Goal: Information Seeking & Learning: Understand process/instructions

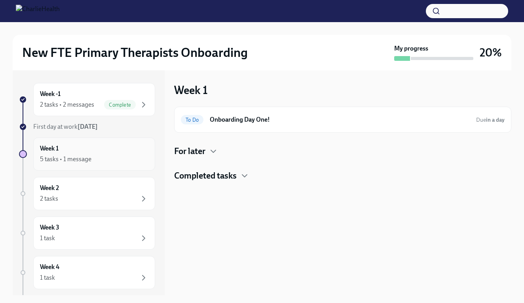
click at [123, 155] on div "5 tasks • 1 message" at bounding box center [94, 159] width 108 height 9
click at [205, 149] on h4 "For later" at bounding box center [189, 152] width 31 height 12
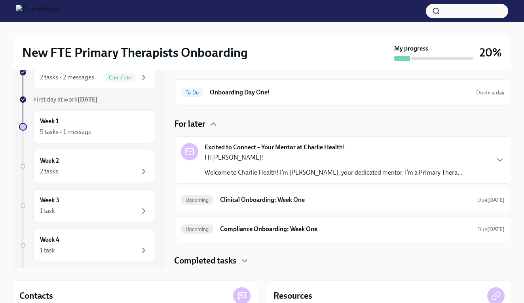
scroll to position [28, 0]
click at [283, 174] on p "Welcome to Charlie Health! I’m [PERSON_NAME], your dedicated mentor. I’m a Prim…" at bounding box center [332, 172] width 257 height 9
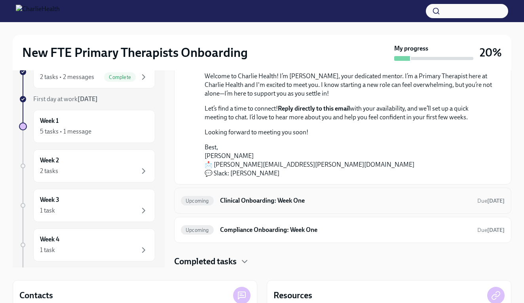
scroll to position [120, 0]
click at [254, 204] on h6 "Clinical Onboarding: Week One" at bounding box center [345, 201] width 251 height 9
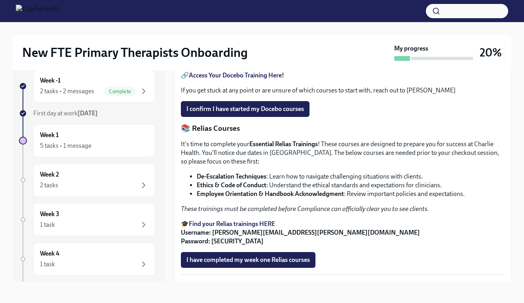
scroll to position [358, 0]
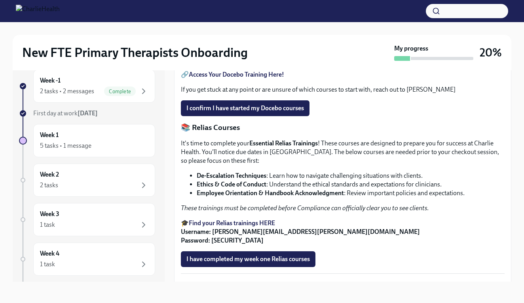
click at [244, 78] on strong "Access Your Docebo Training Here!" at bounding box center [236, 75] width 95 height 8
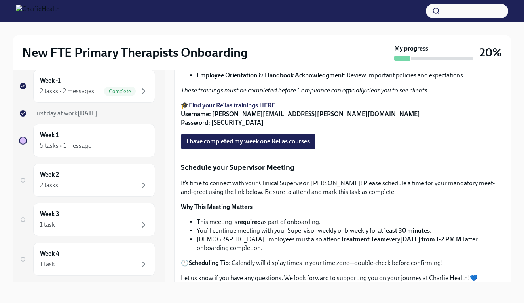
scroll to position [478, 0]
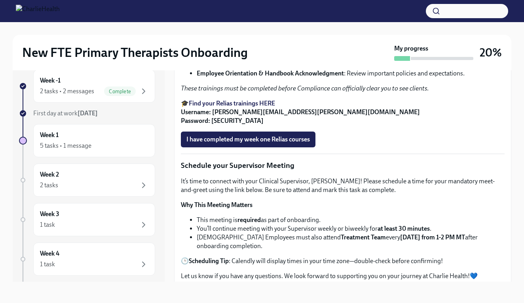
click at [242, 107] on strong "Find your Relias trainings HERE" at bounding box center [232, 104] width 86 height 8
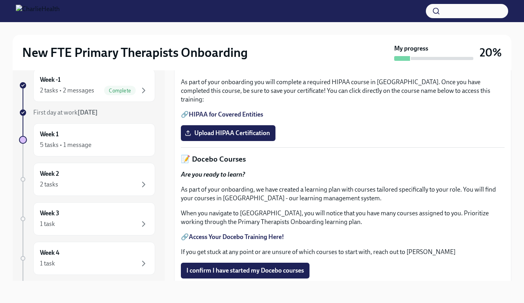
scroll to position [14, 0]
click at [221, 118] on link "HIPAA for Covered Entities" at bounding box center [226, 115] width 74 height 8
